Goal: Find specific page/section: Find specific page/section

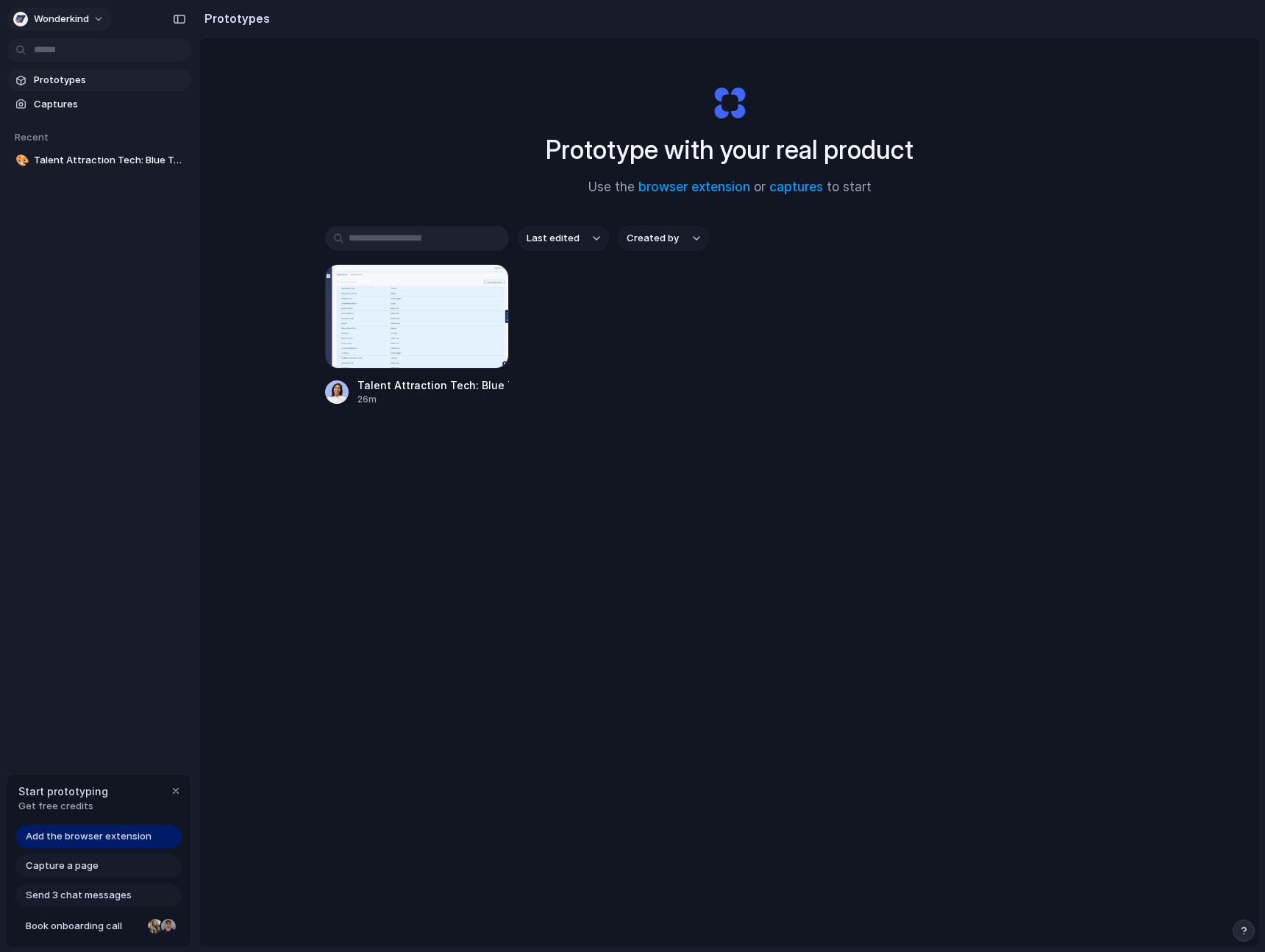
click at [60, 18] on span "Wonderkind" at bounding box center [61, 19] width 55 height 15
click at [82, 367] on div "Settings Invite members Change theme Sign out" at bounding box center [632, 476] width 1265 height 952
click at [410, 312] on div at bounding box center [416, 316] width 184 height 104
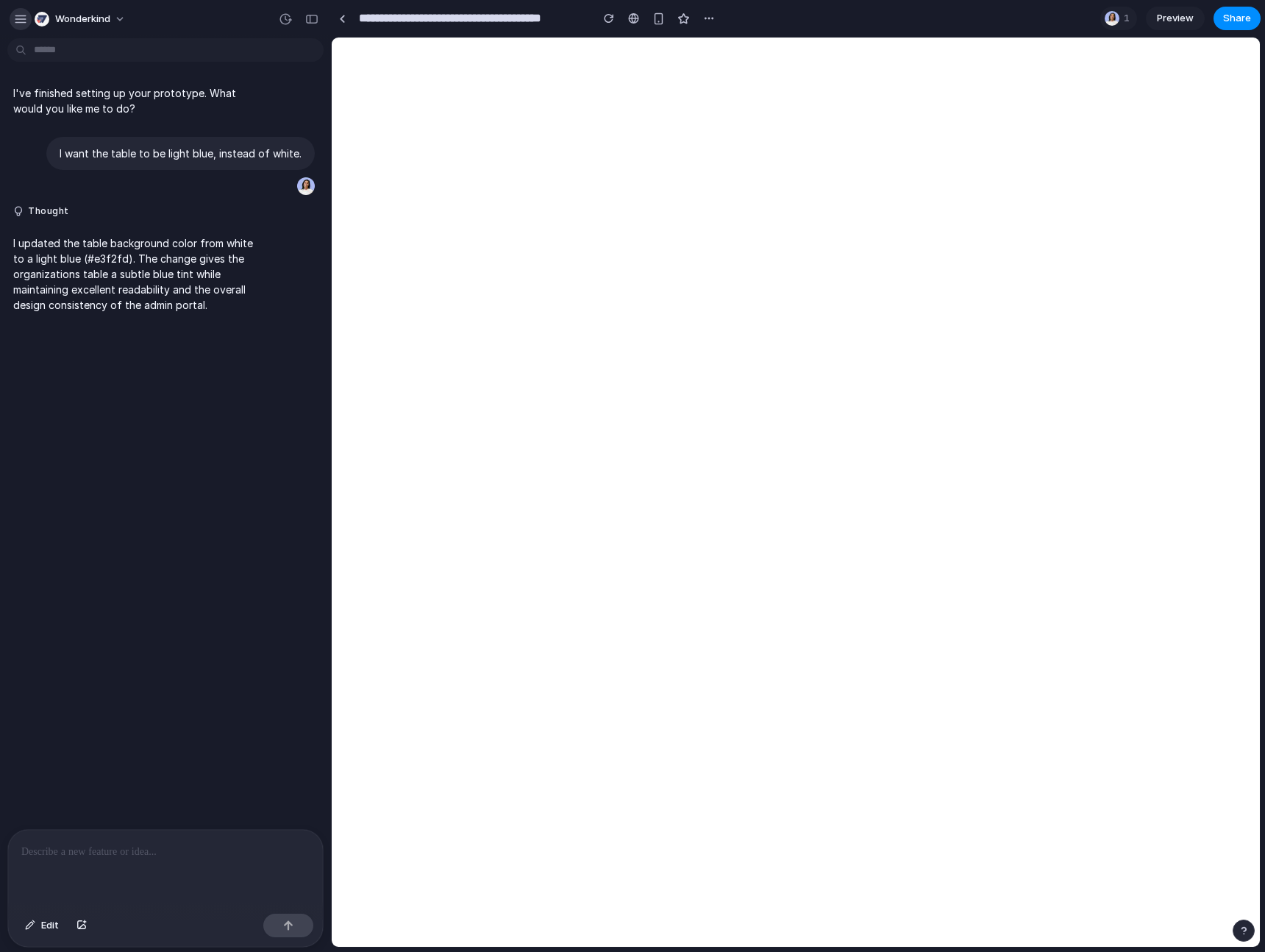
click at [22, 15] on div "button" at bounding box center [21, 19] width 13 height 13
click at [22, 21] on div "button" at bounding box center [21, 19] width 13 height 13
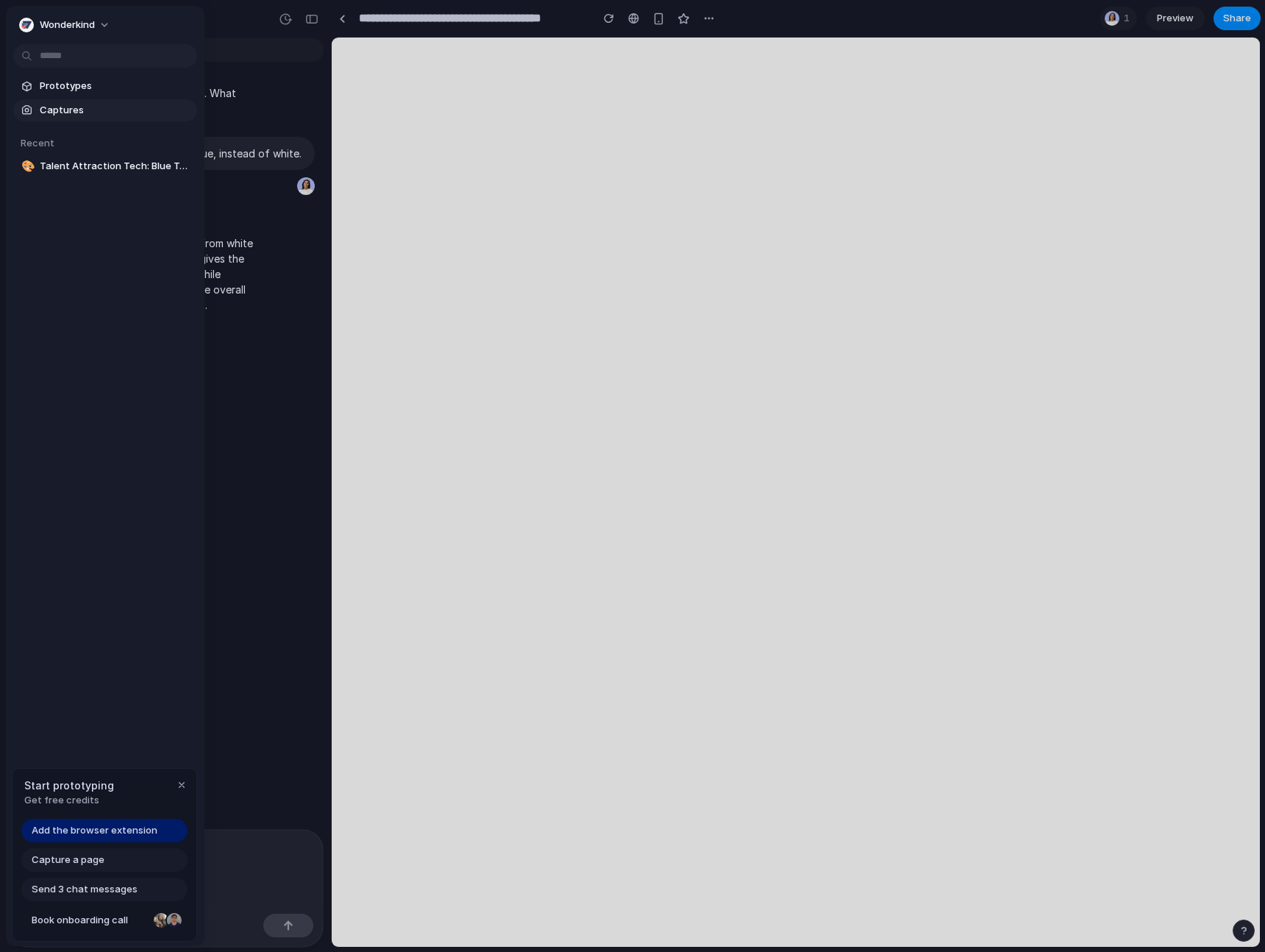
click at [44, 101] on link "Captures" at bounding box center [105, 110] width 184 height 22
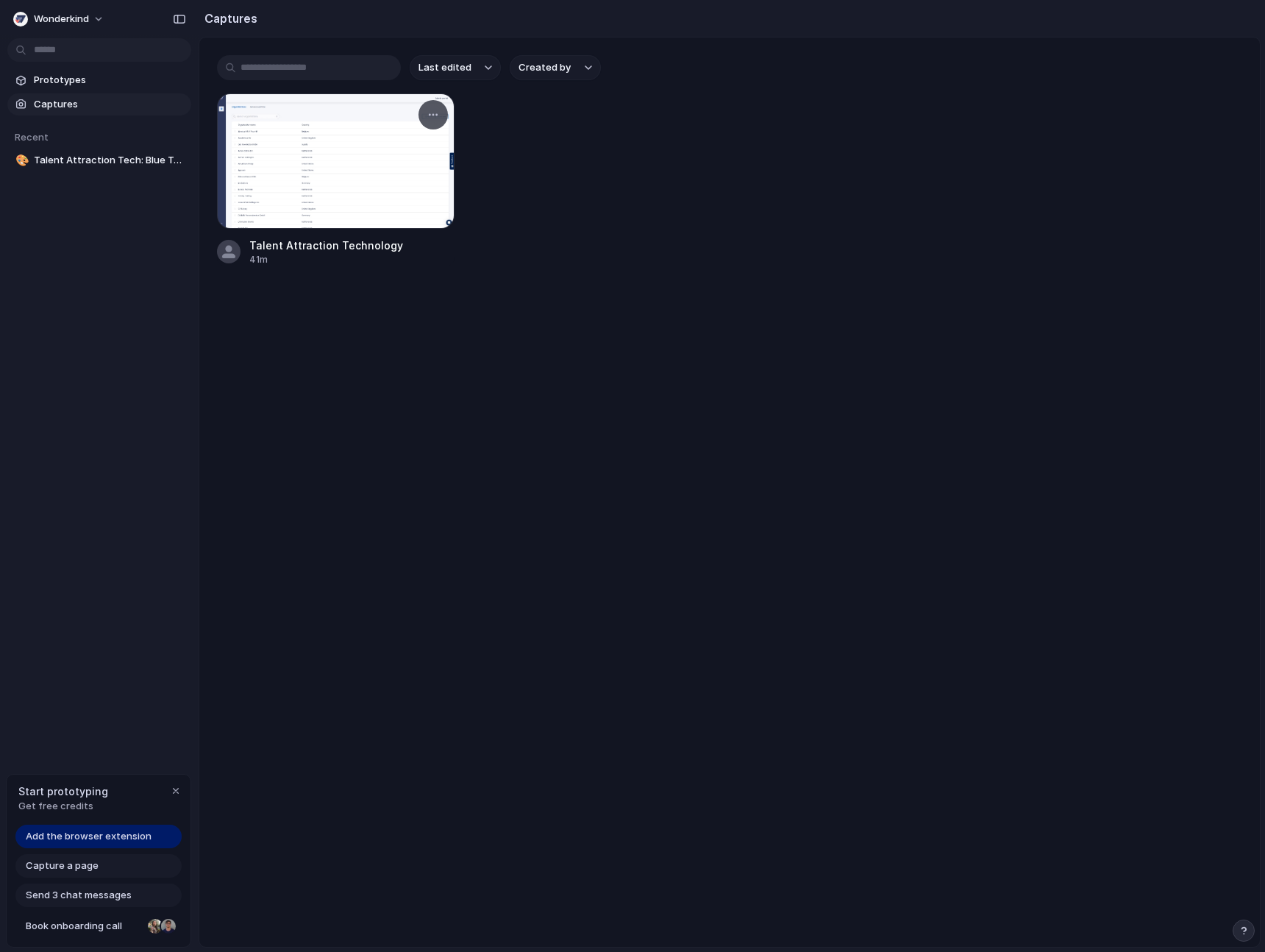
click at [354, 187] on div at bounding box center [336, 160] width 238 height 135
